Goal: Use online tool/utility

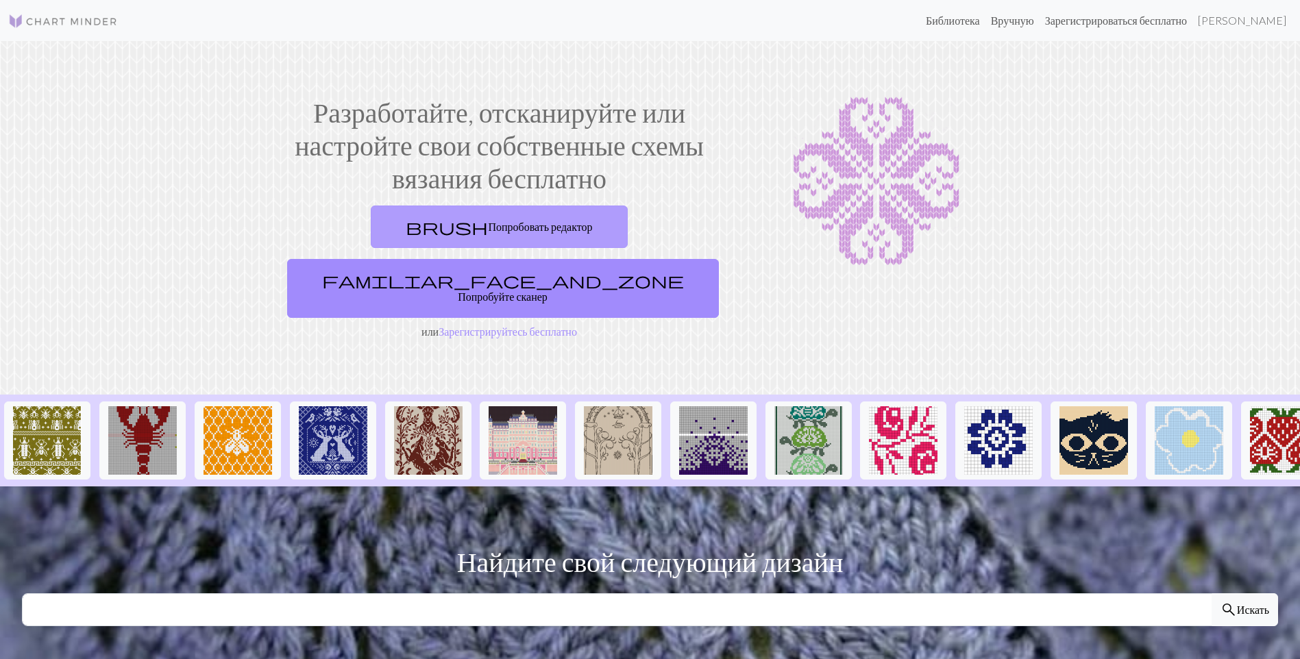
click at [488, 231] on font "Попробовать редактор" at bounding box center [540, 226] width 104 height 13
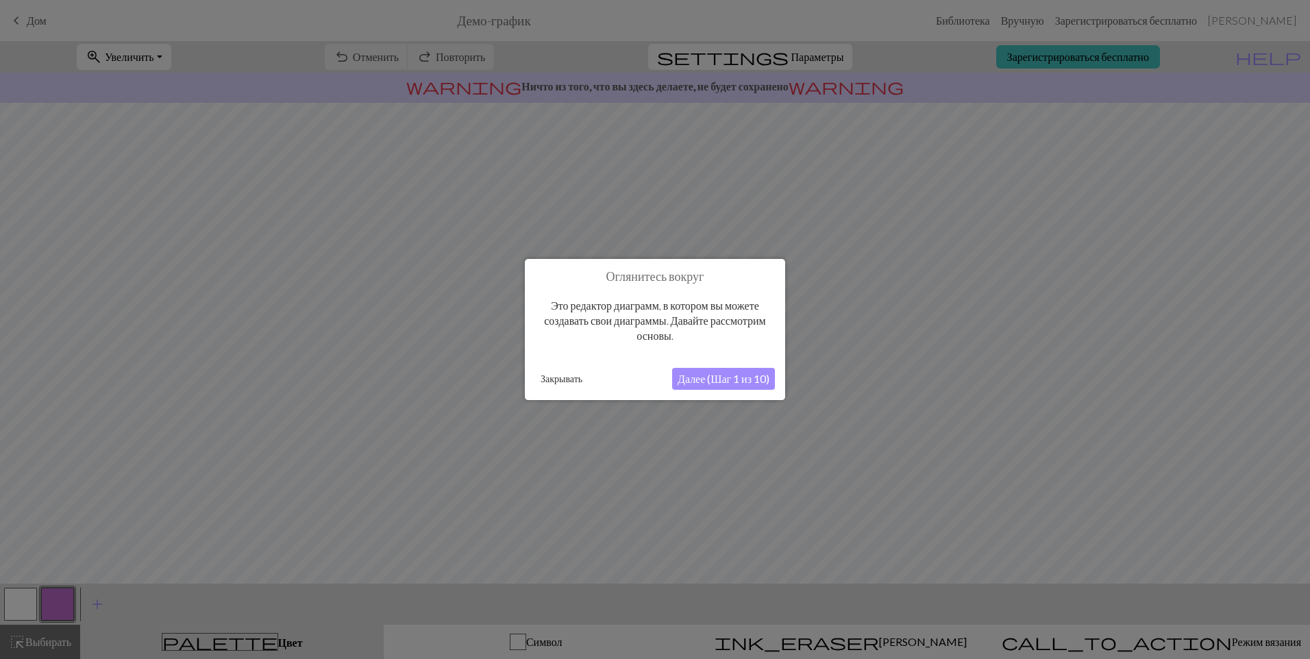
click at [722, 374] on button "Далее (Шаг 1 из 10)" at bounding box center [723, 379] width 103 height 22
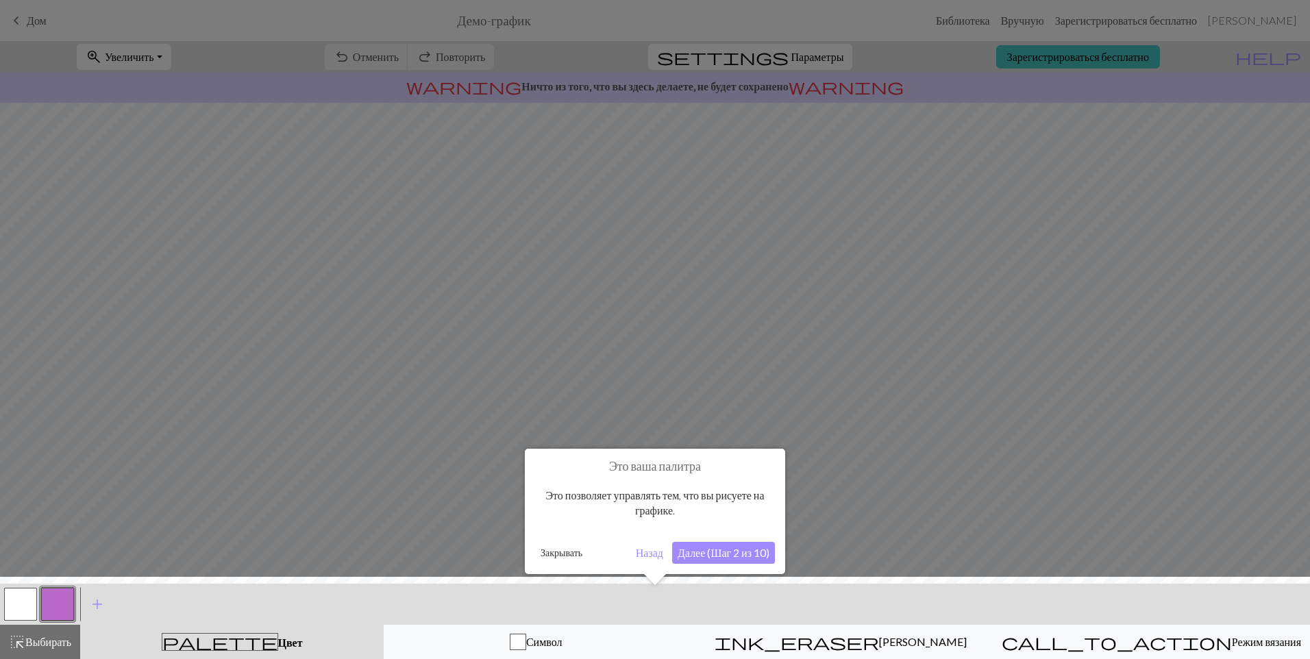
click at [717, 552] on button "Далее (Шаг 2 из 10)" at bounding box center [723, 553] width 103 height 22
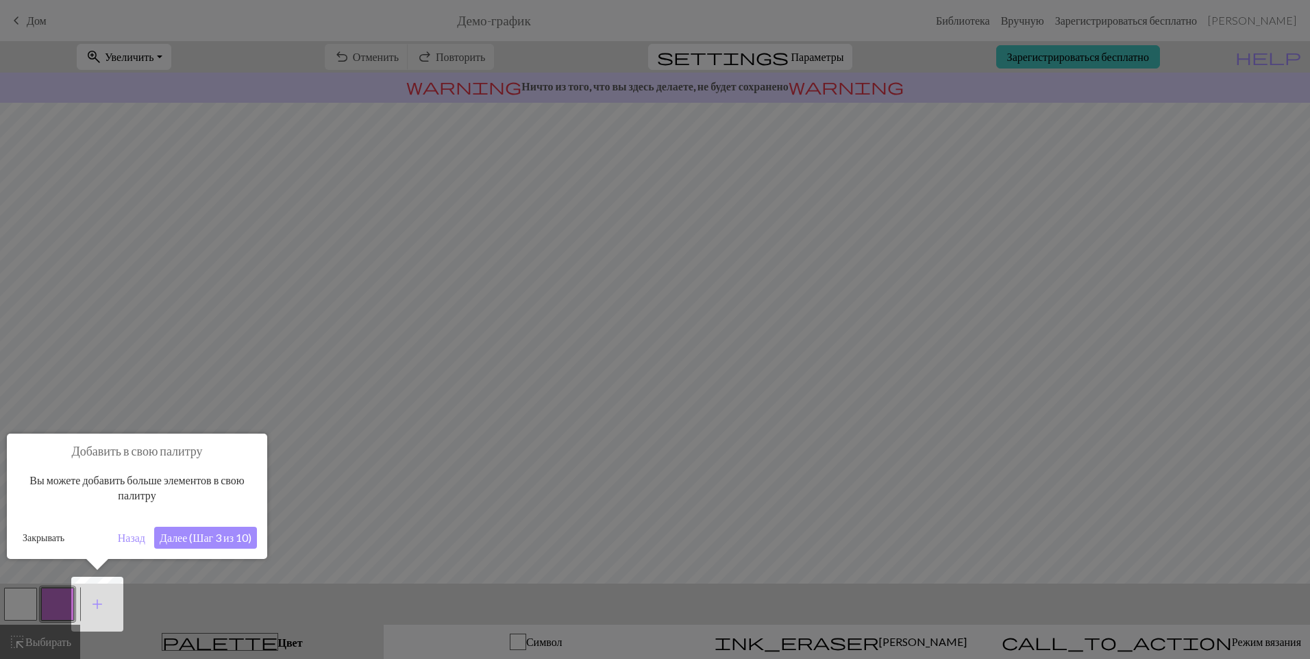
click at [188, 537] on button "Далее (Шаг 3 из 10)" at bounding box center [205, 538] width 103 height 22
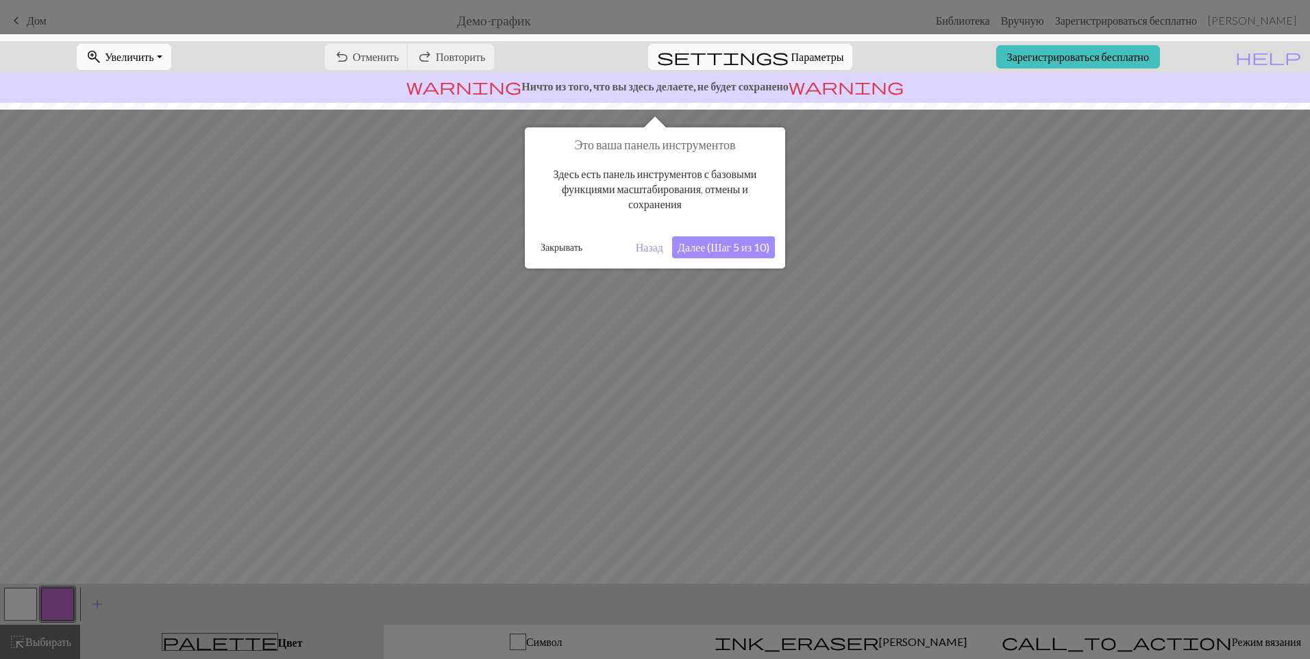
click at [715, 248] on button "Далее (Шаг 5 из 10)" at bounding box center [723, 247] width 103 height 22
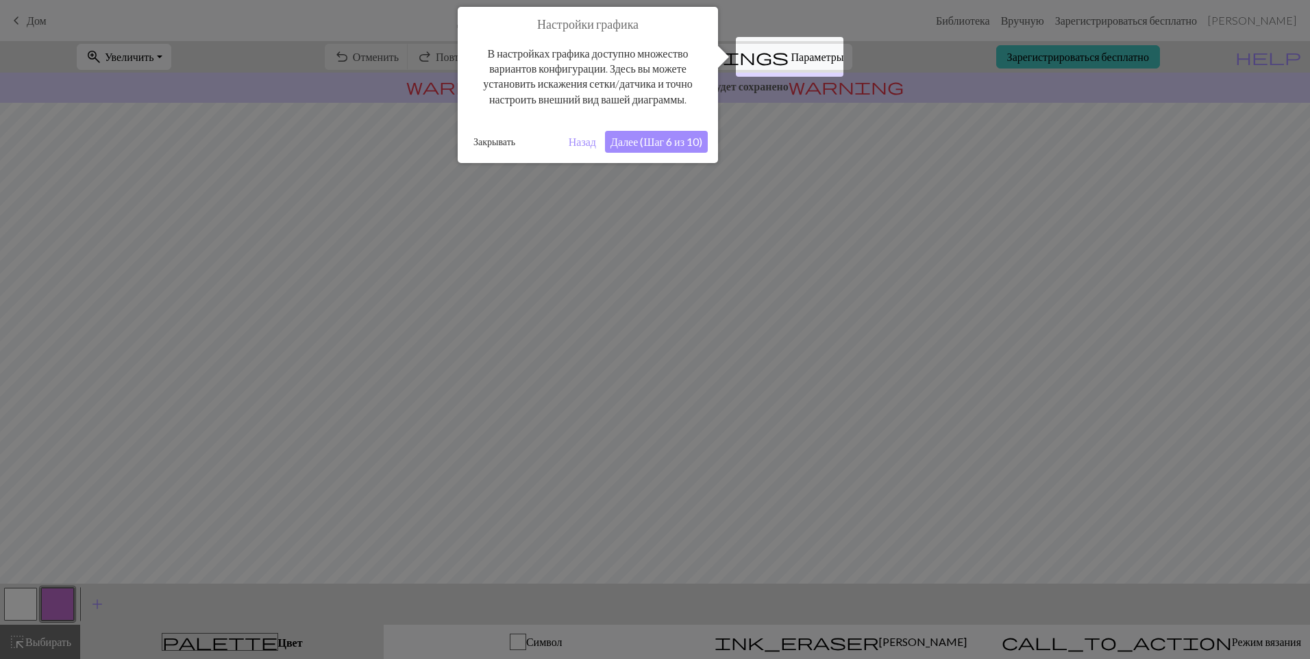
click at [661, 140] on button "Далее (Шаг 6 из 10)" at bounding box center [656, 142] width 103 height 22
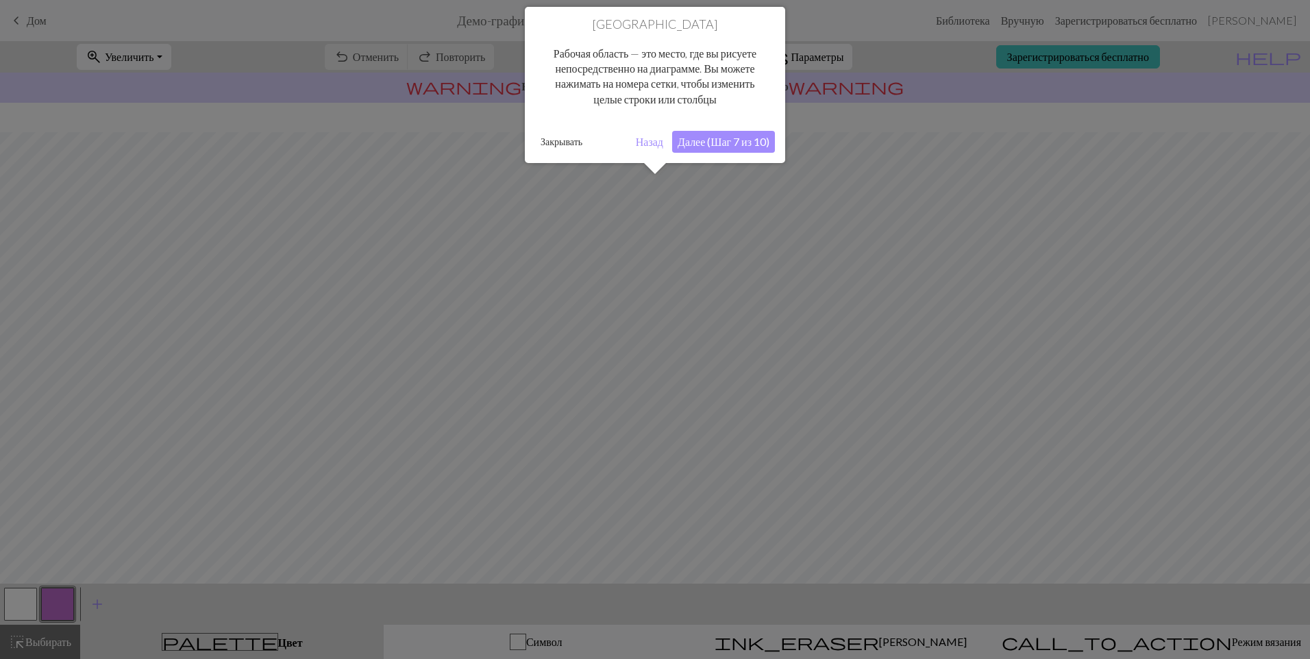
scroll to position [29, 0]
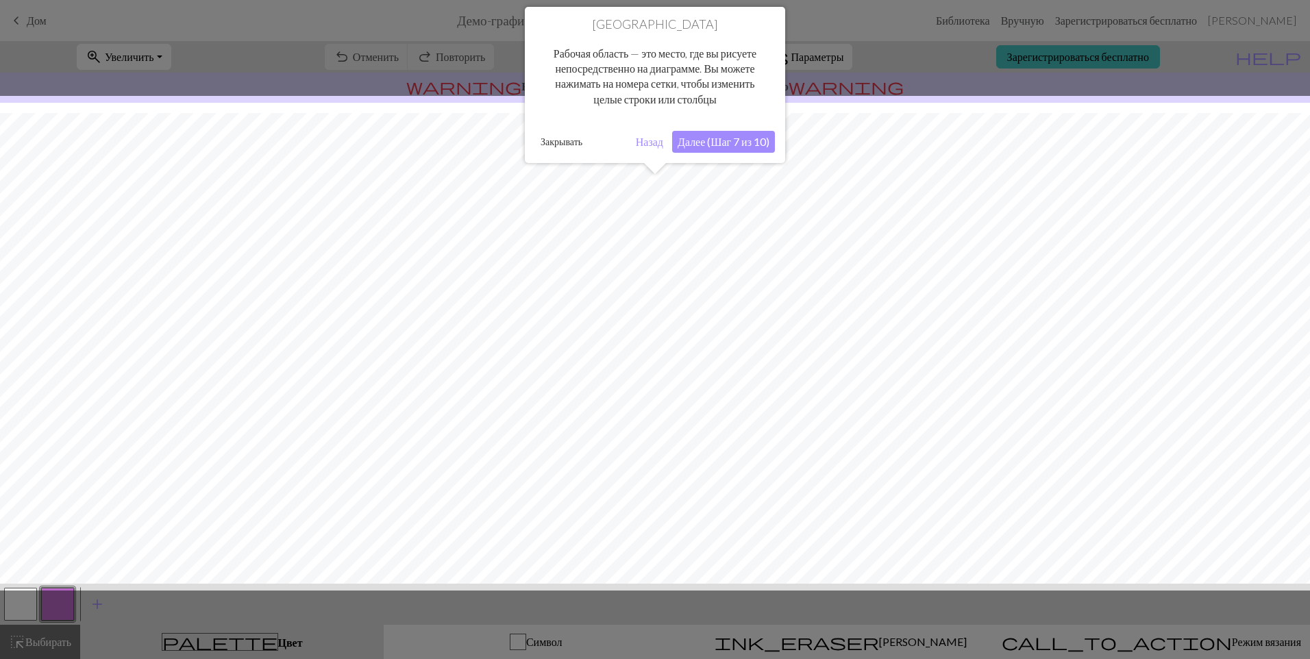
click at [745, 140] on button "Далее (Шаг 7 из 10)" at bounding box center [723, 142] width 103 height 22
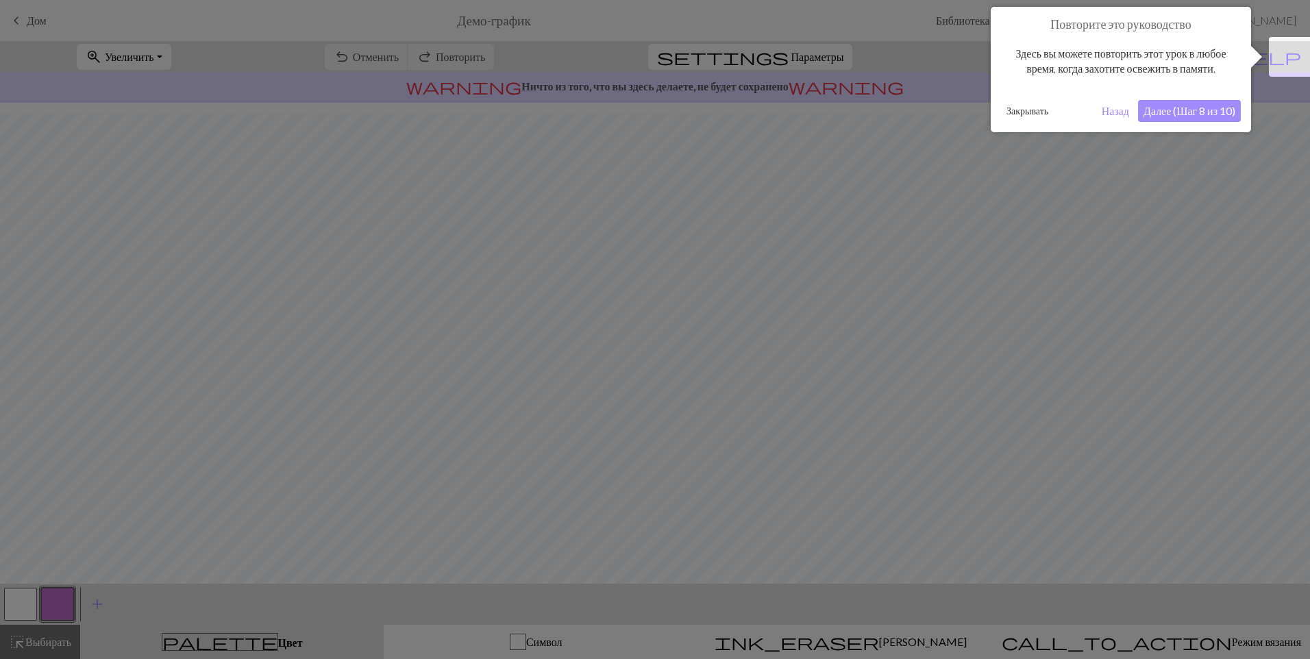
click at [1155, 114] on button "Далее (Шаг 8 из 10)" at bounding box center [1189, 111] width 103 height 22
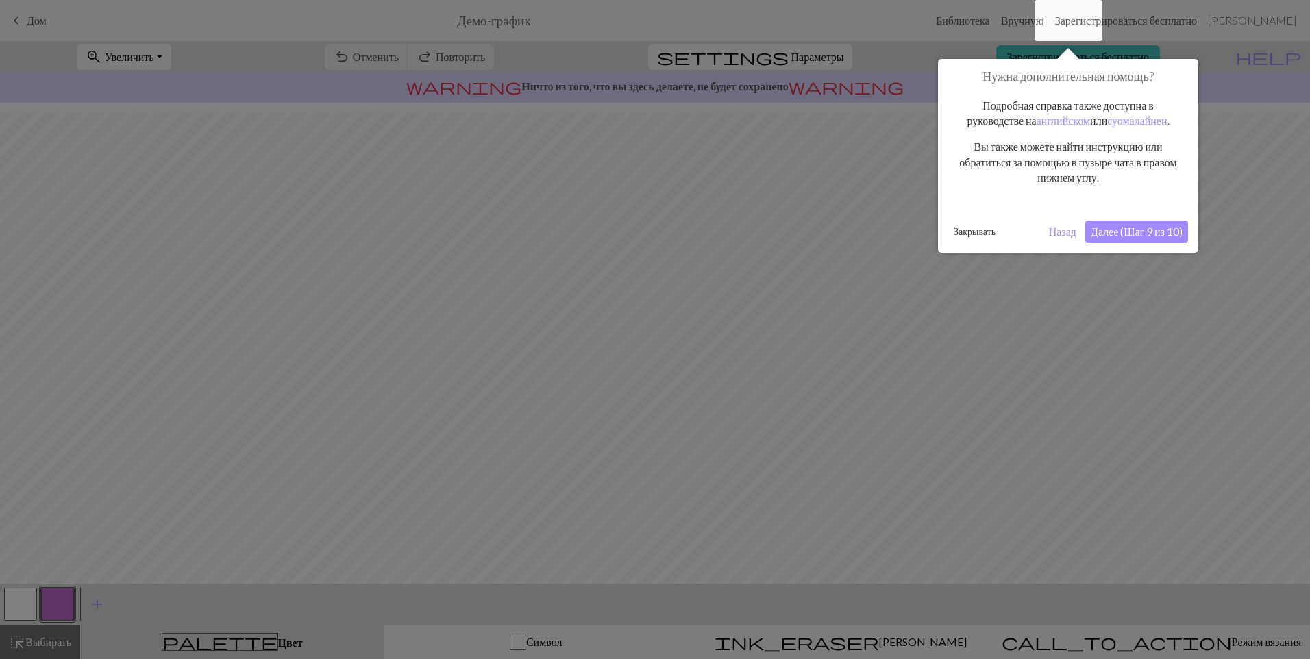
click at [1141, 237] on button "Далее (Шаг 9 из 10)" at bounding box center [1136, 232] width 103 height 22
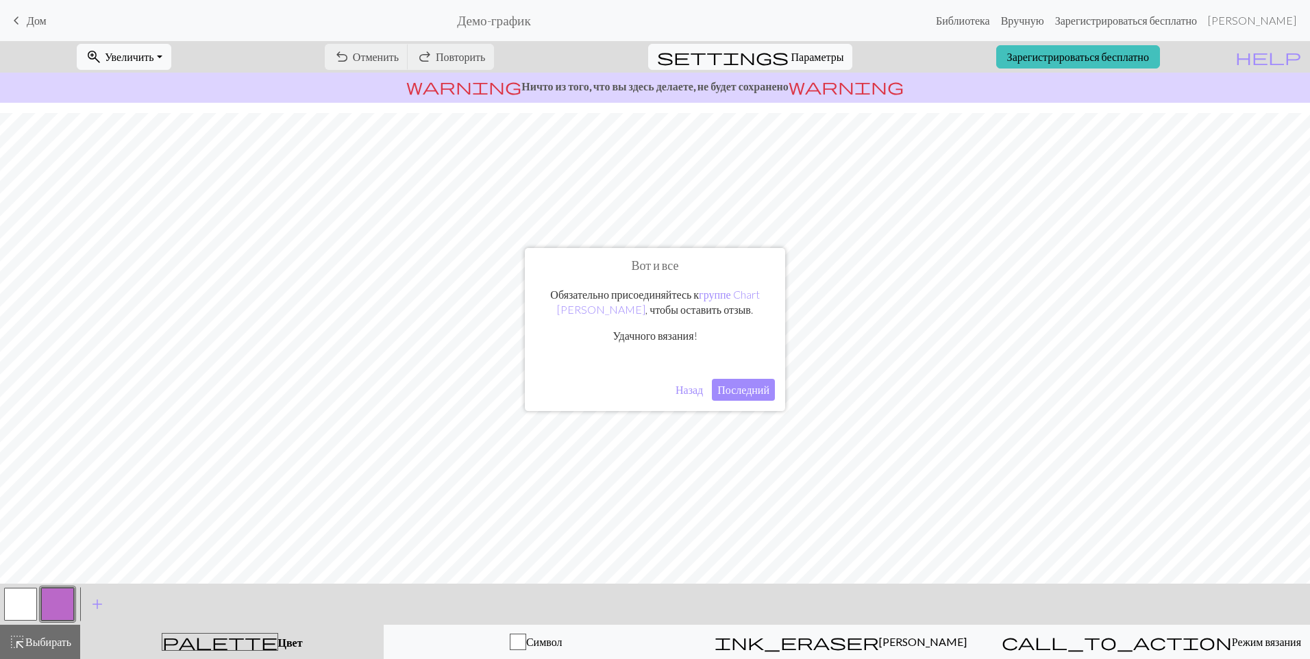
click at [739, 389] on button "Последний" at bounding box center [743, 390] width 63 height 22
